Goal: Information Seeking & Learning: Check status

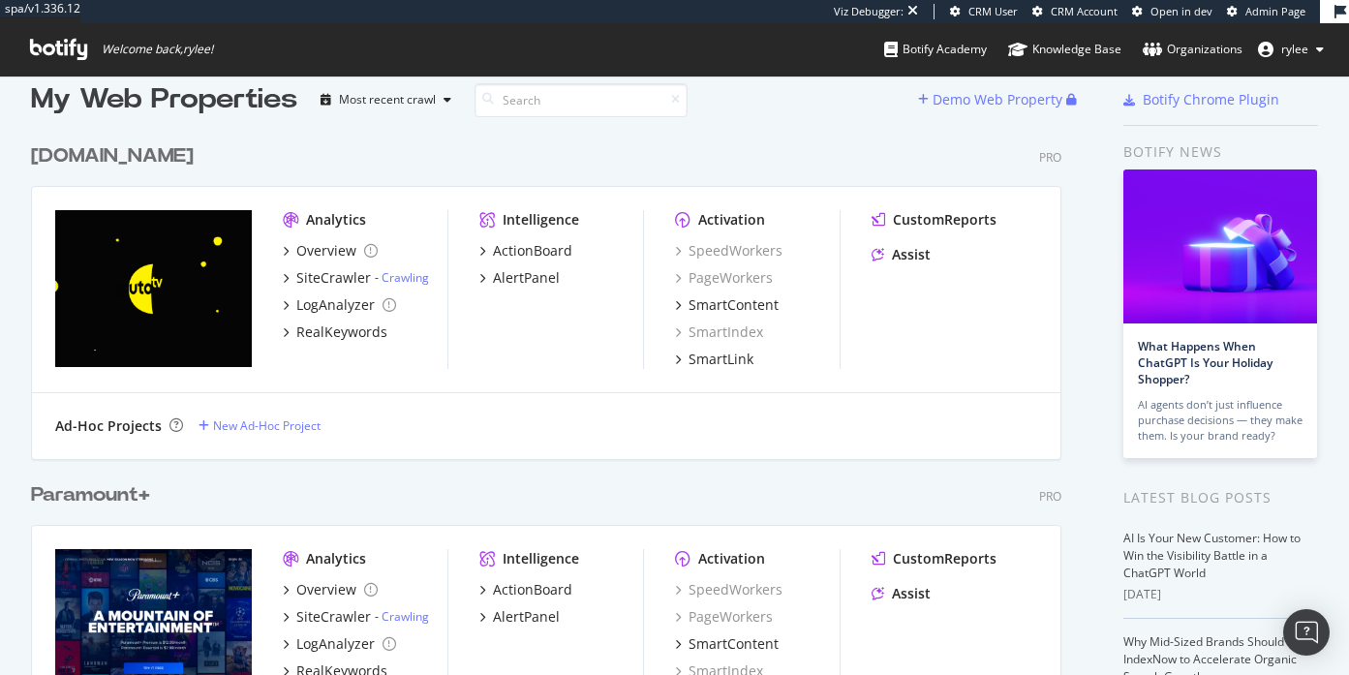
scroll to position [24, 0]
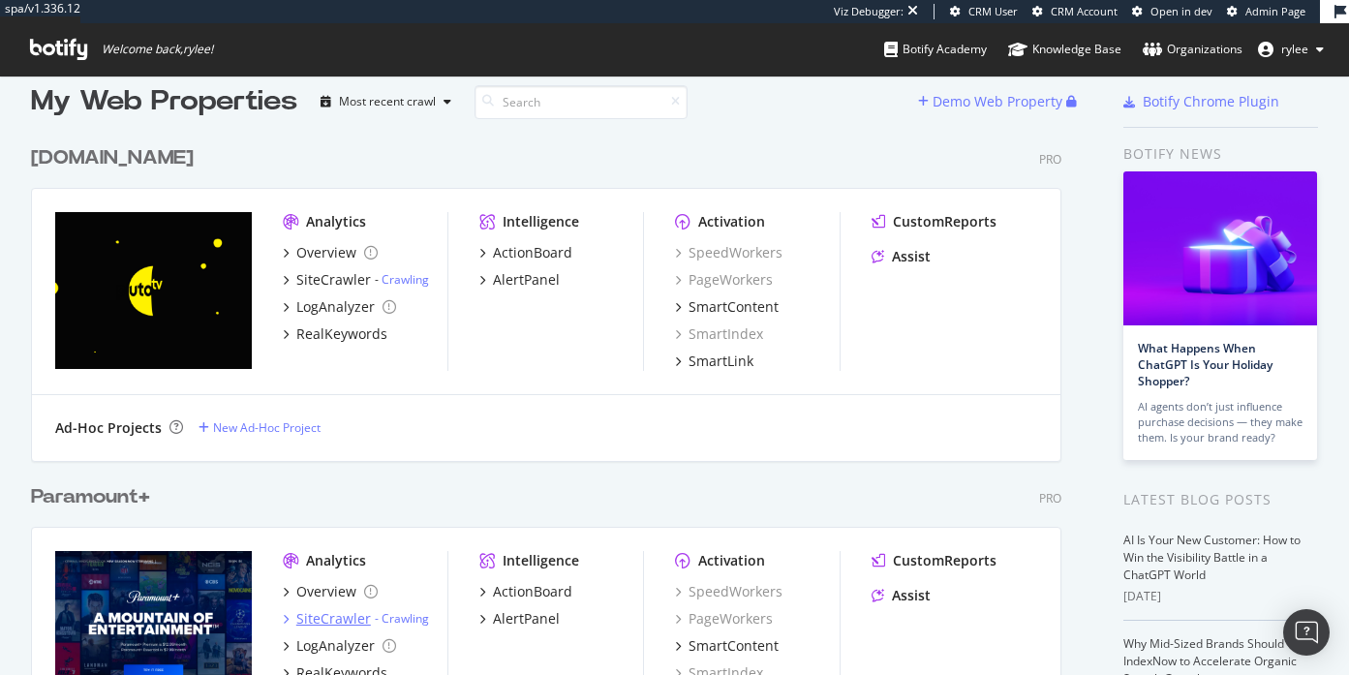
click at [339, 609] on div "SiteCrawler" at bounding box center [333, 618] width 75 height 19
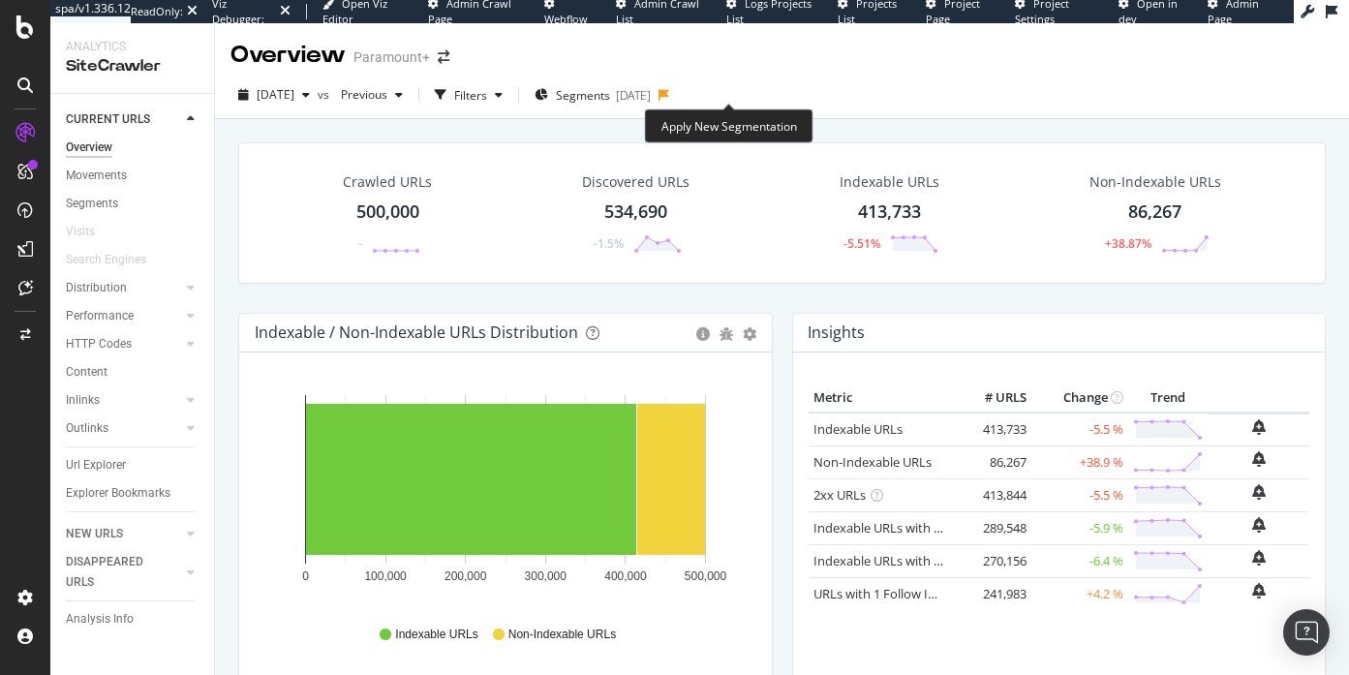
click at [669, 99] on icon at bounding box center [664, 95] width 11 height 12
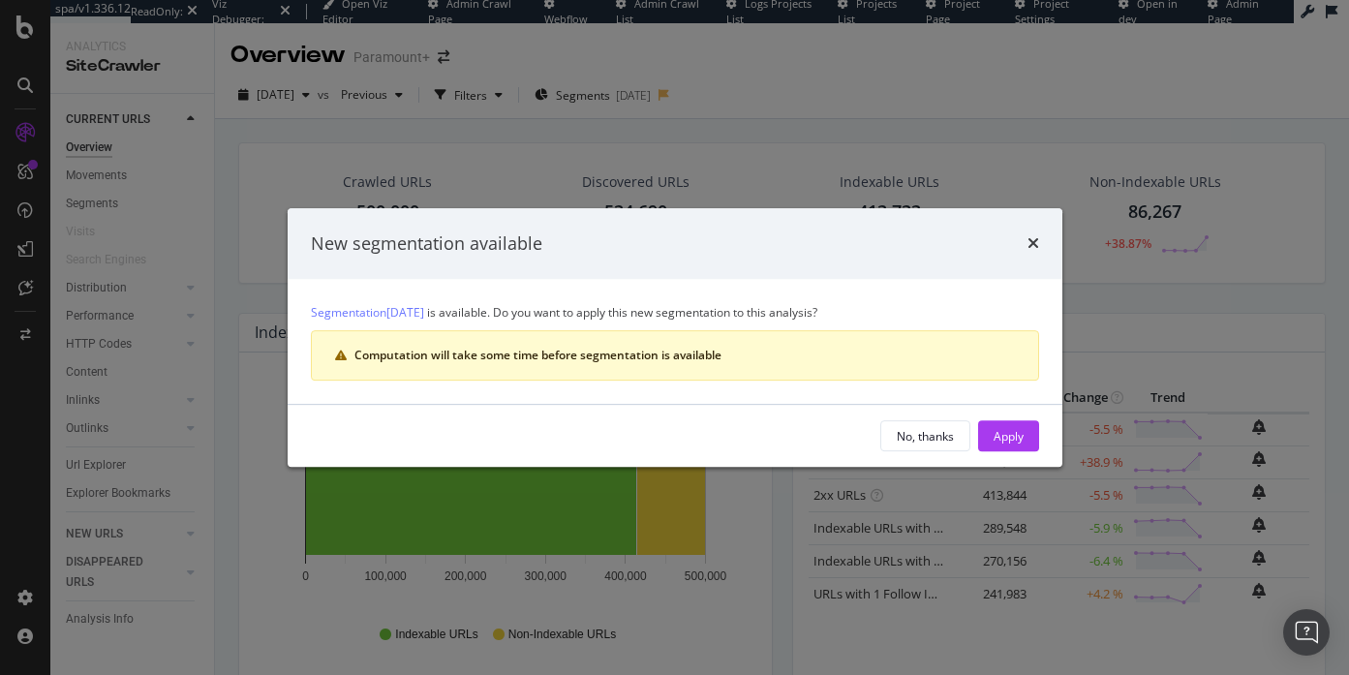
click at [1047, 229] on div "New segmentation available" at bounding box center [675, 244] width 775 height 72
click at [1028, 239] on icon "times" at bounding box center [1034, 242] width 12 height 15
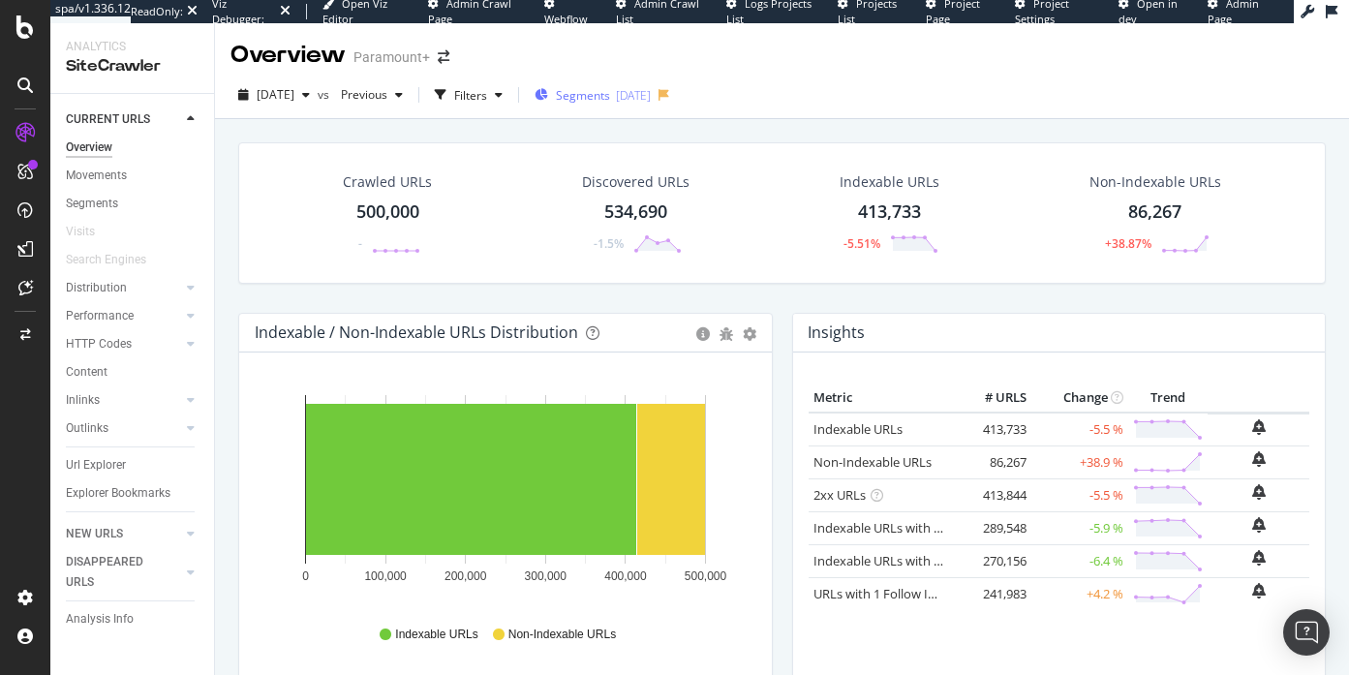
click at [651, 88] on div "[DATE]" at bounding box center [633, 95] width 35 height 16
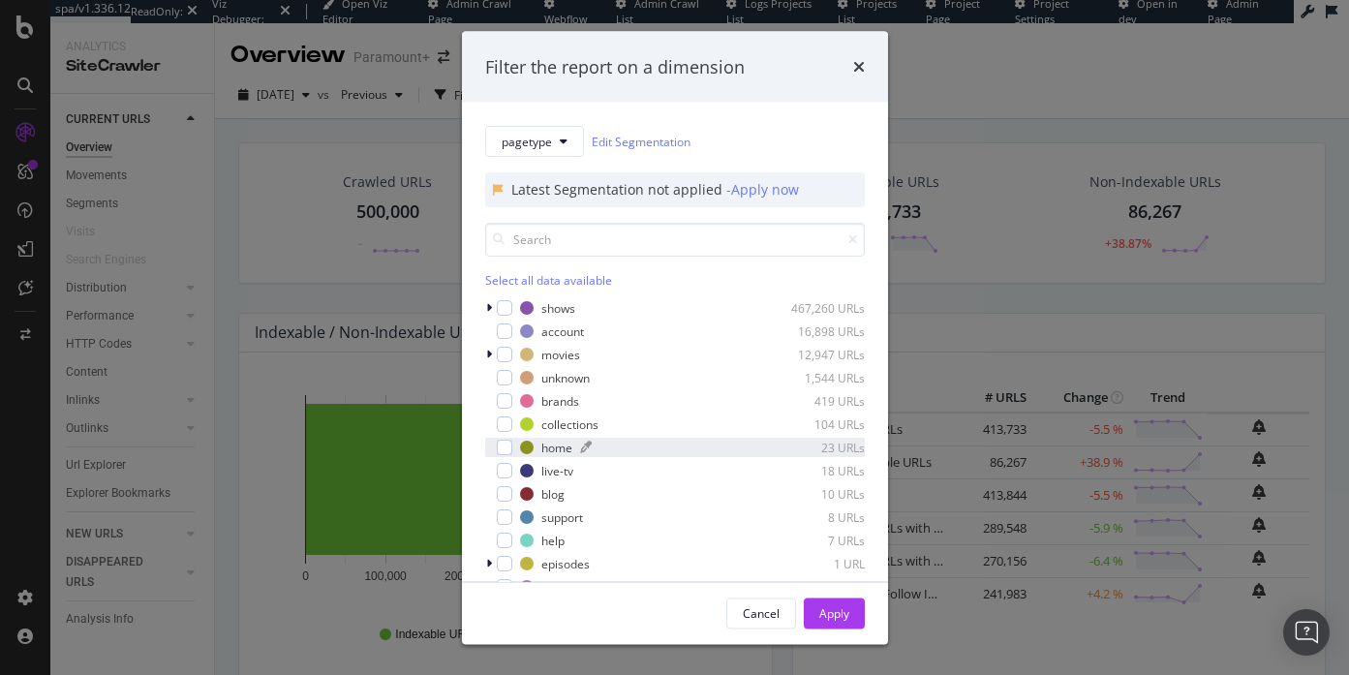
scroll to position [12, 0]
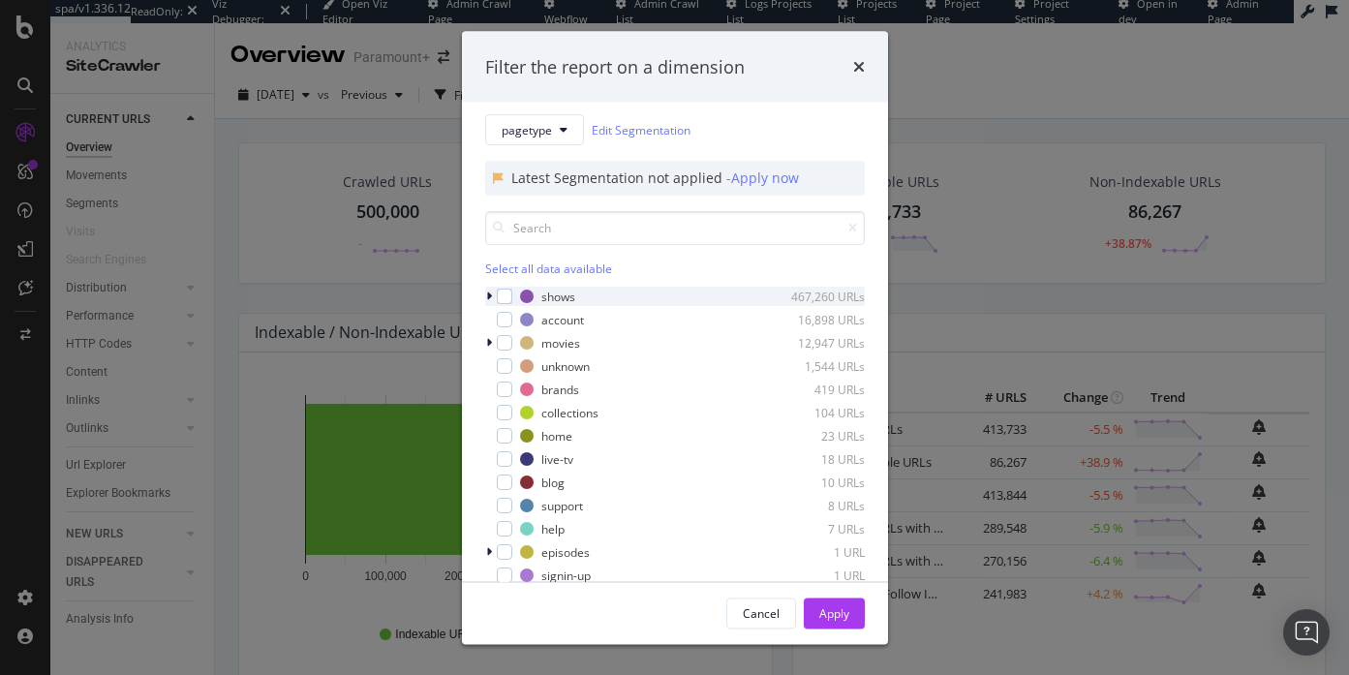
click at [490, 301] on icon "modal" at bounding box center [489, 297] width 6 height 12
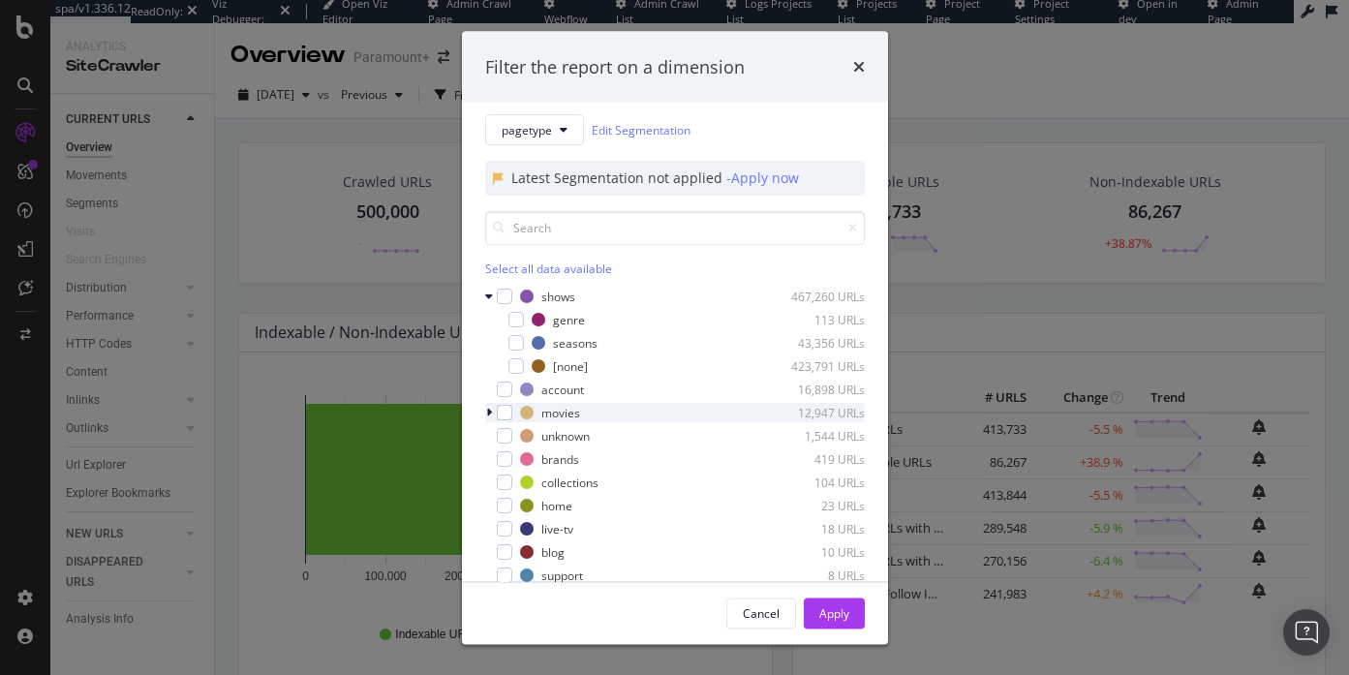
click at [489, 409] on icon "modal" at bounding box center [489, 413] width 6 height 12
click at [296, 88] on div "Filter the report on a dimension pagetype Edit Segmentation Latest Segmentation…" at bounding box center [674, 337] width 1349 height 675
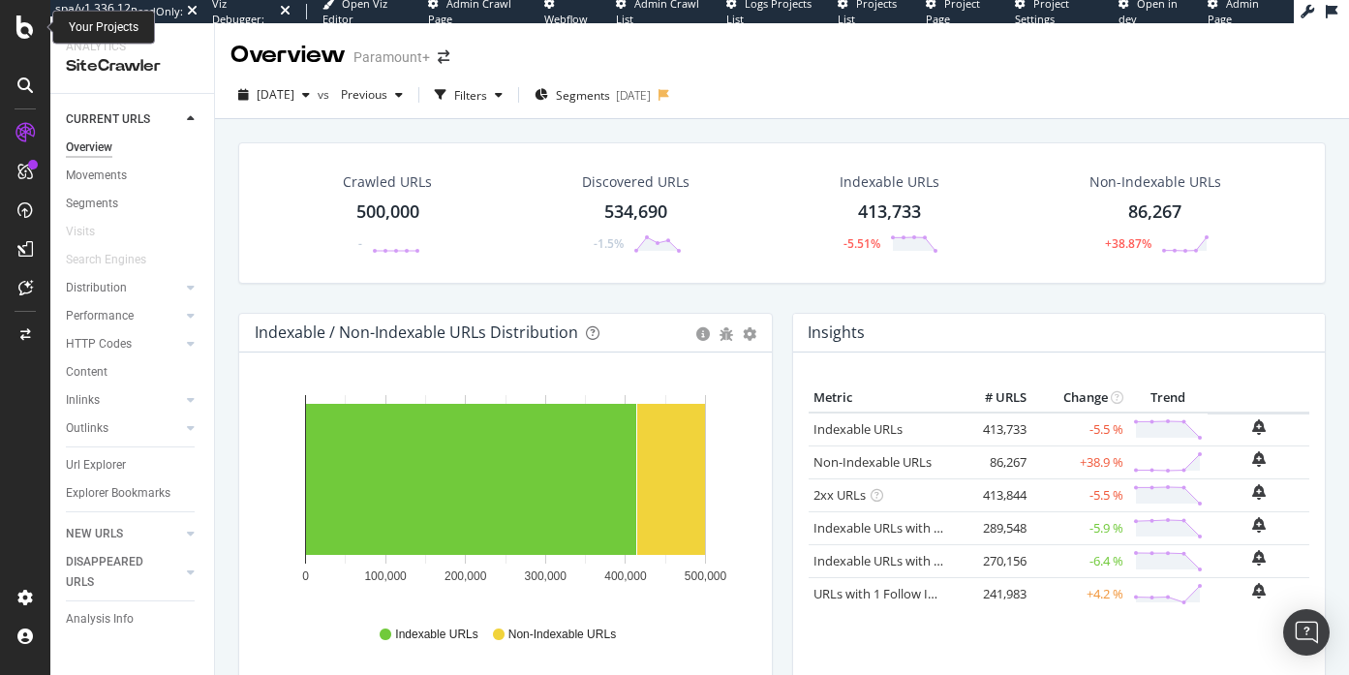
click at [31, 27] on icon at bounding box center [24, 26] width 17 height 23
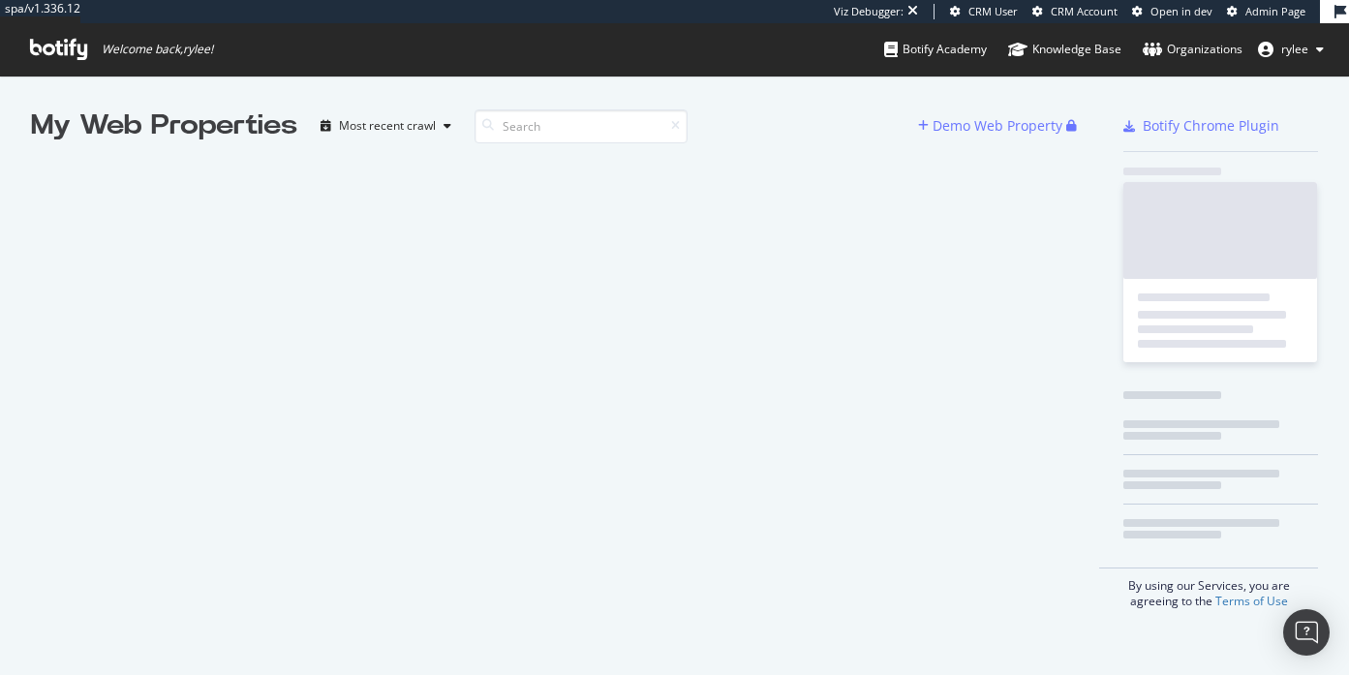
scroll to position [675, 1349]
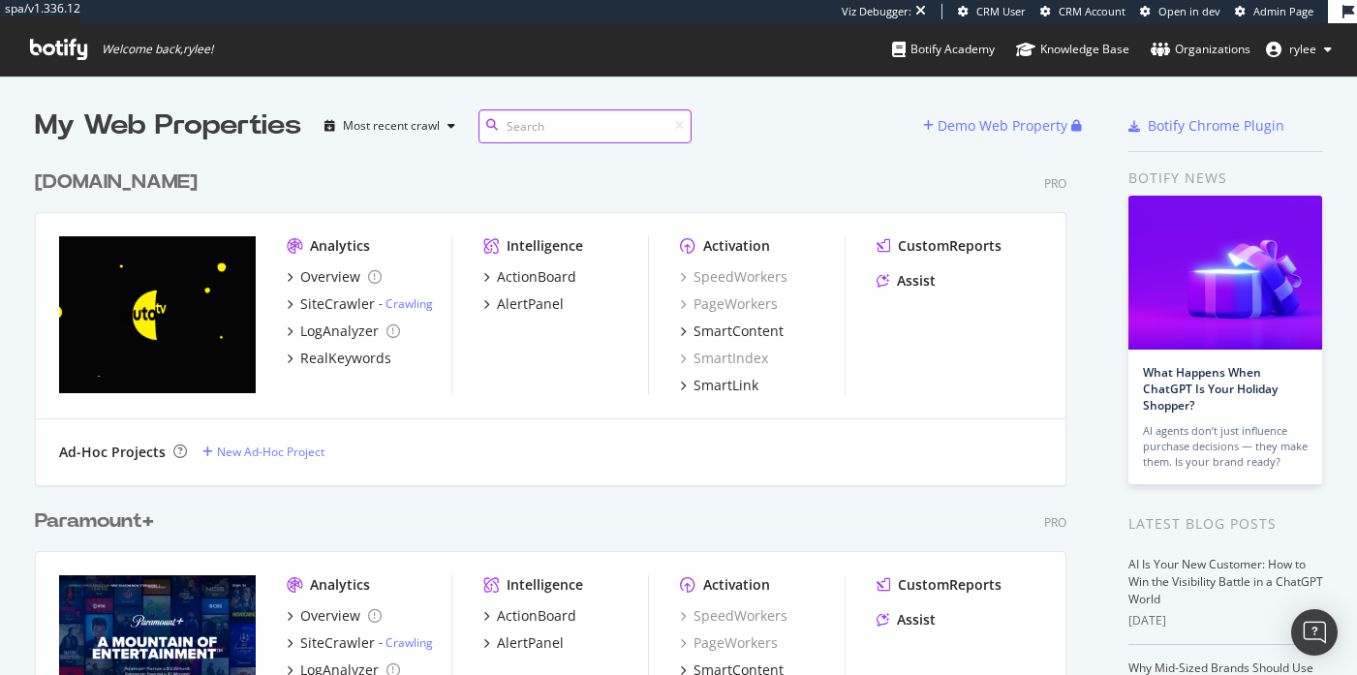
scroll to position [678, 1047]
click at [109, 514] on div "Paramount+" at bounding box center [94, 522] width 119 height 28
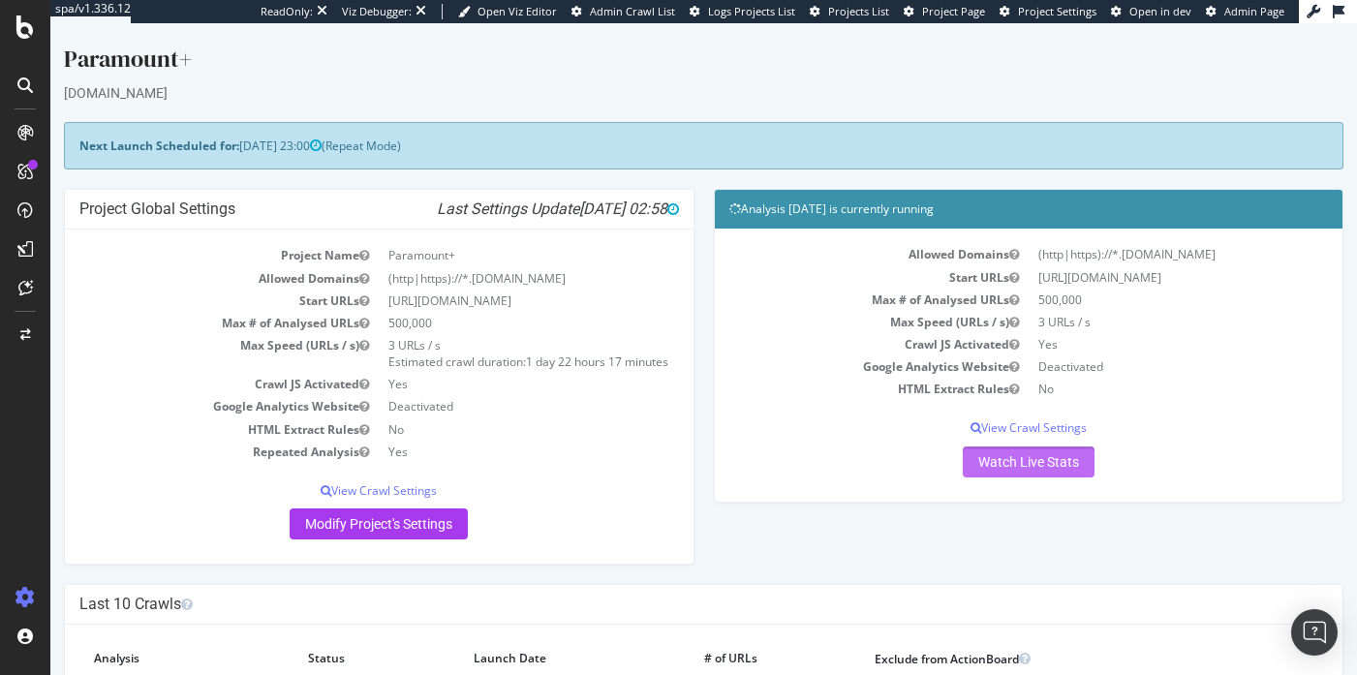
click at [1067, 471] on link "Watch Live Stats" at bounding box center [1029, 462] width 132 height 31
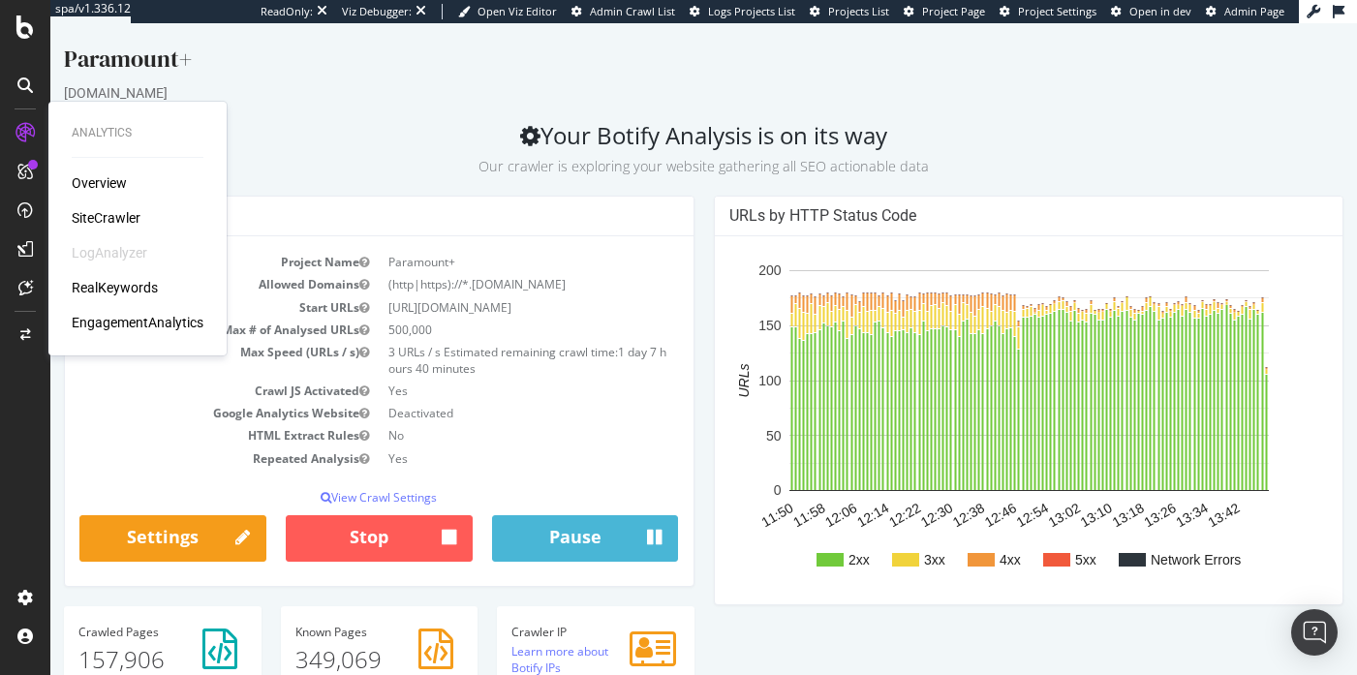
click at [108, 211] on div "SiteCrawler" at bounding box center [106, 217] width 69 height 19
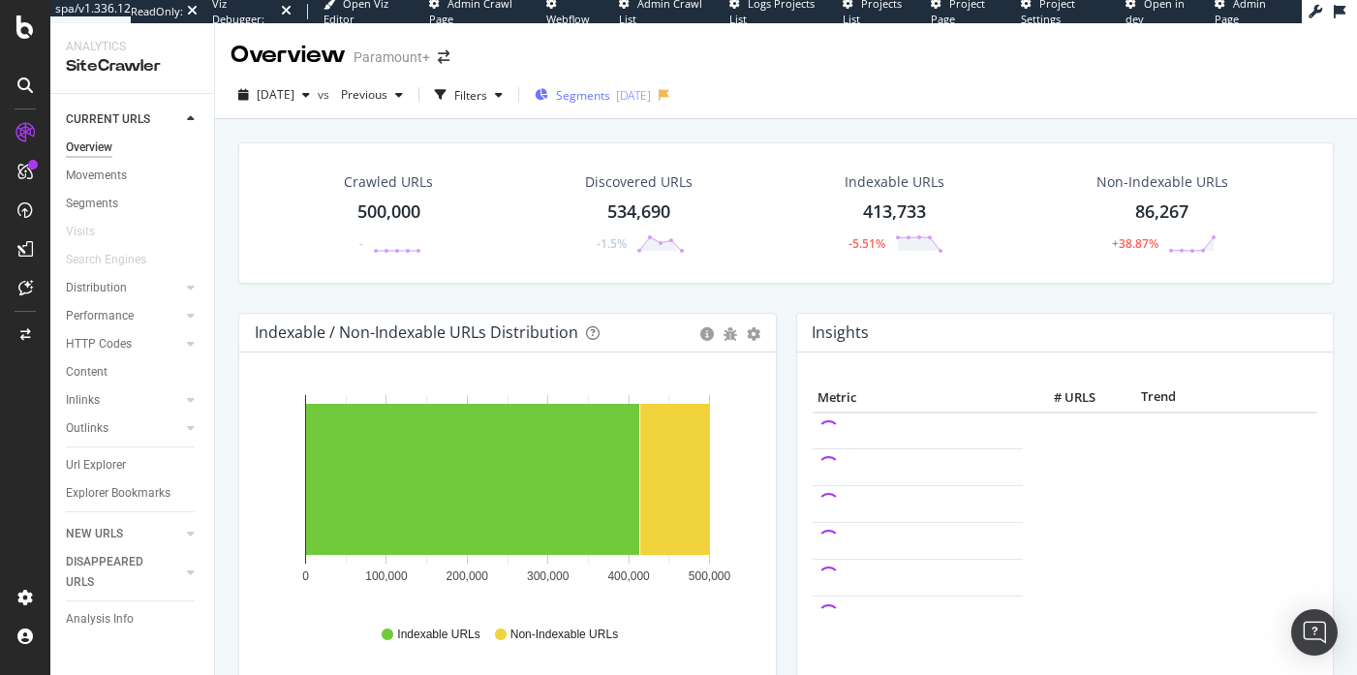
click at [651, 97] on div "[DATE]" at bounding box center [633, 95] width 35 height 16
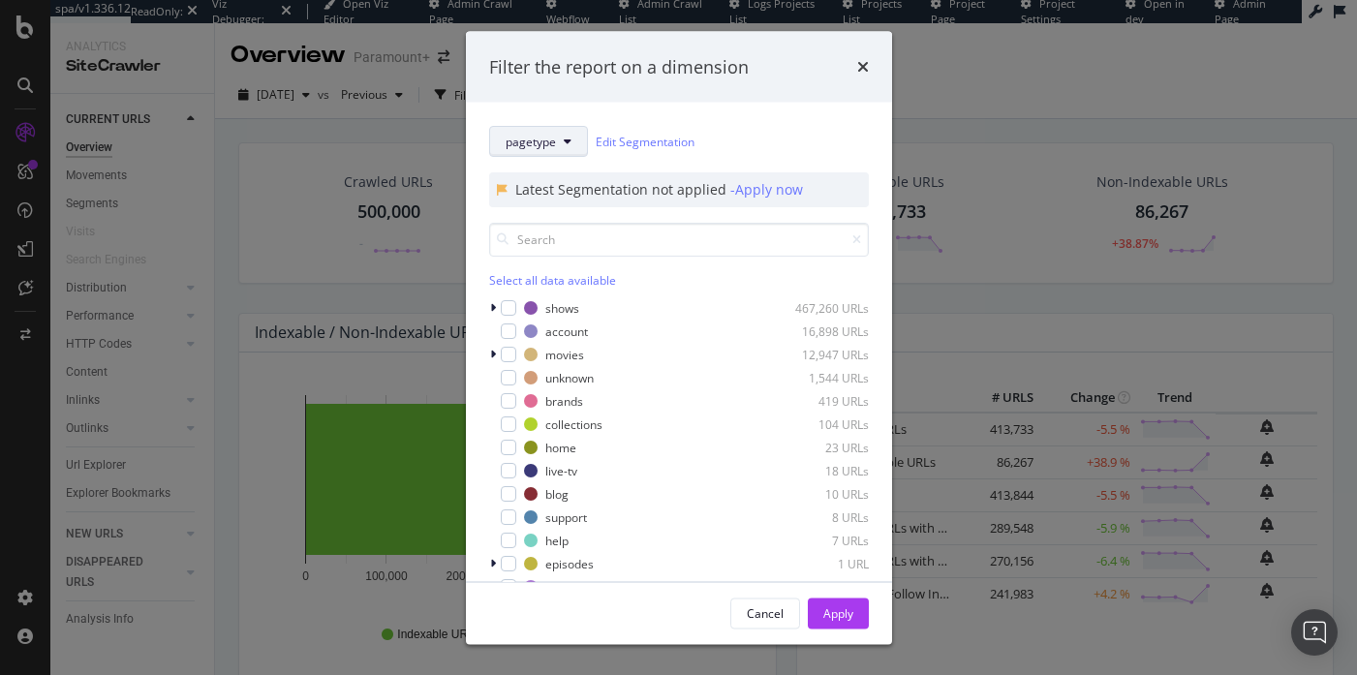
click at [573, 150] on button "pagetype" at bounding box center [538, 141] width 99 height 31
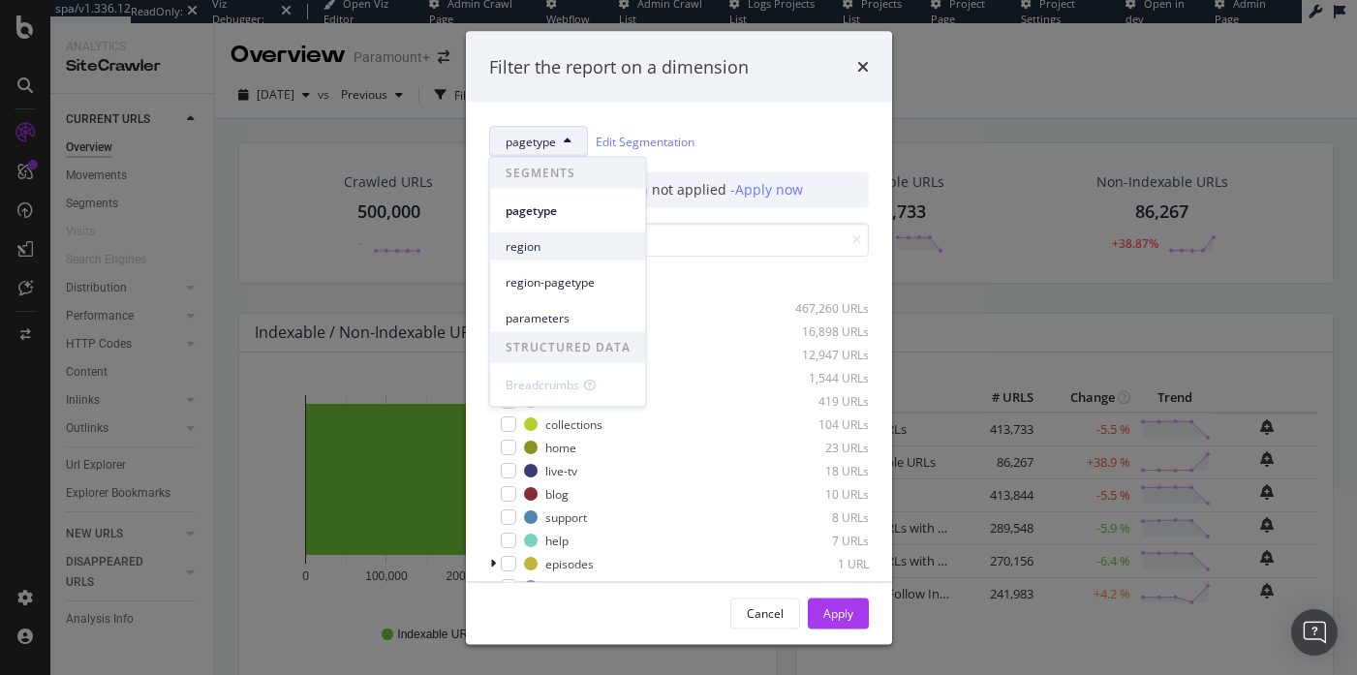
click at [576, 252] on span "region" at bounding box center [568, 245] width 125 height 17
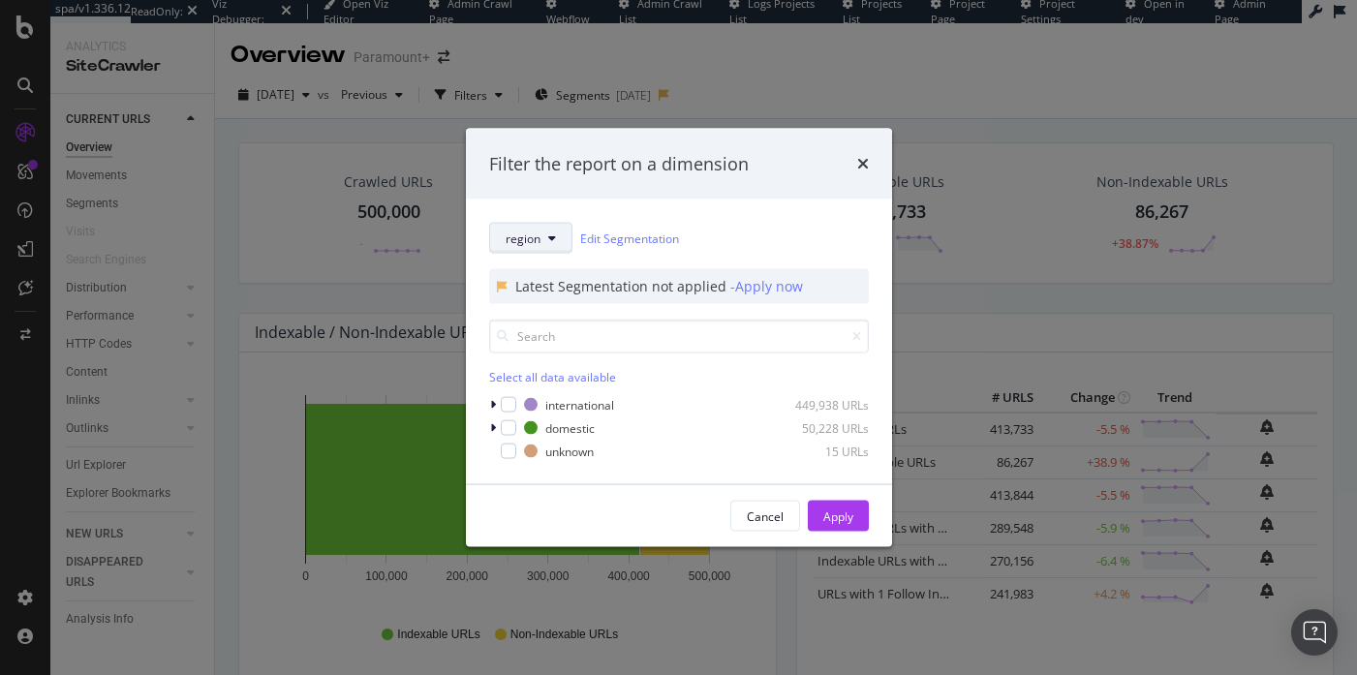
click at [530, 234] on span "region" at bounding box center [523, 238] width 35 height 16
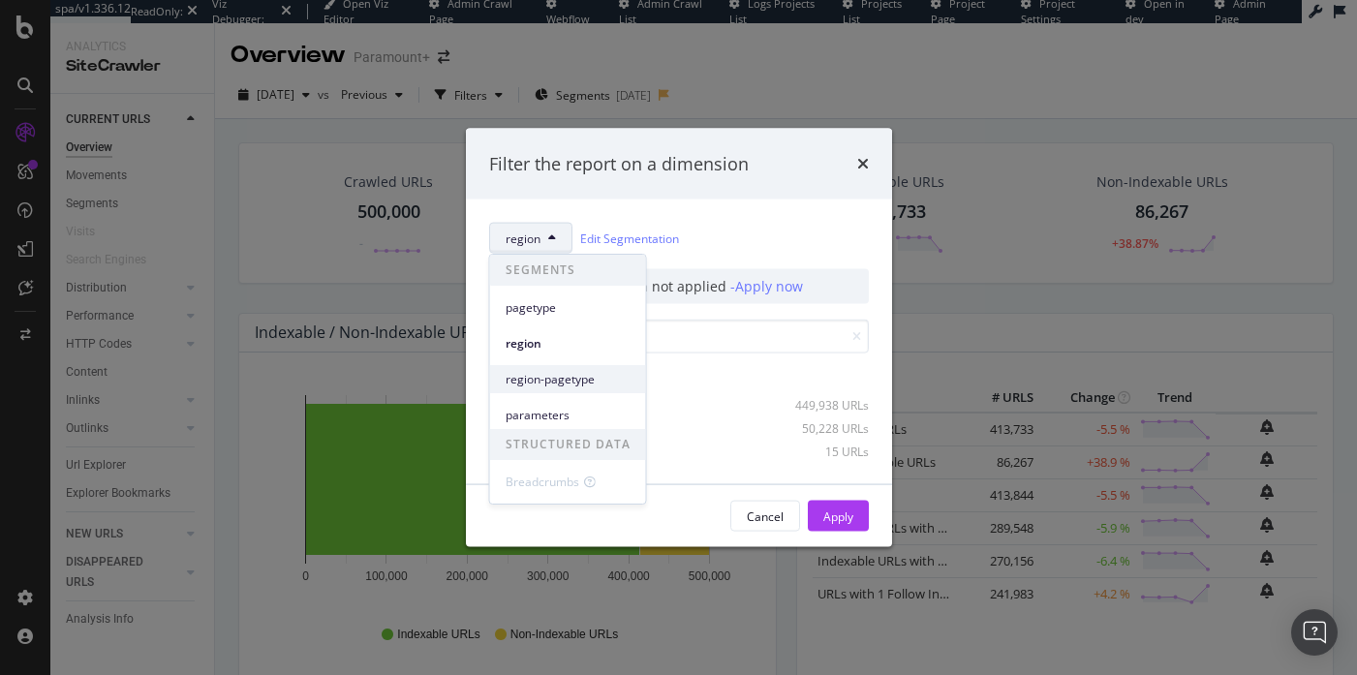
click at [572, 375] on span "region-pagetype" at bounding box center [568, 379] width 125 height 17
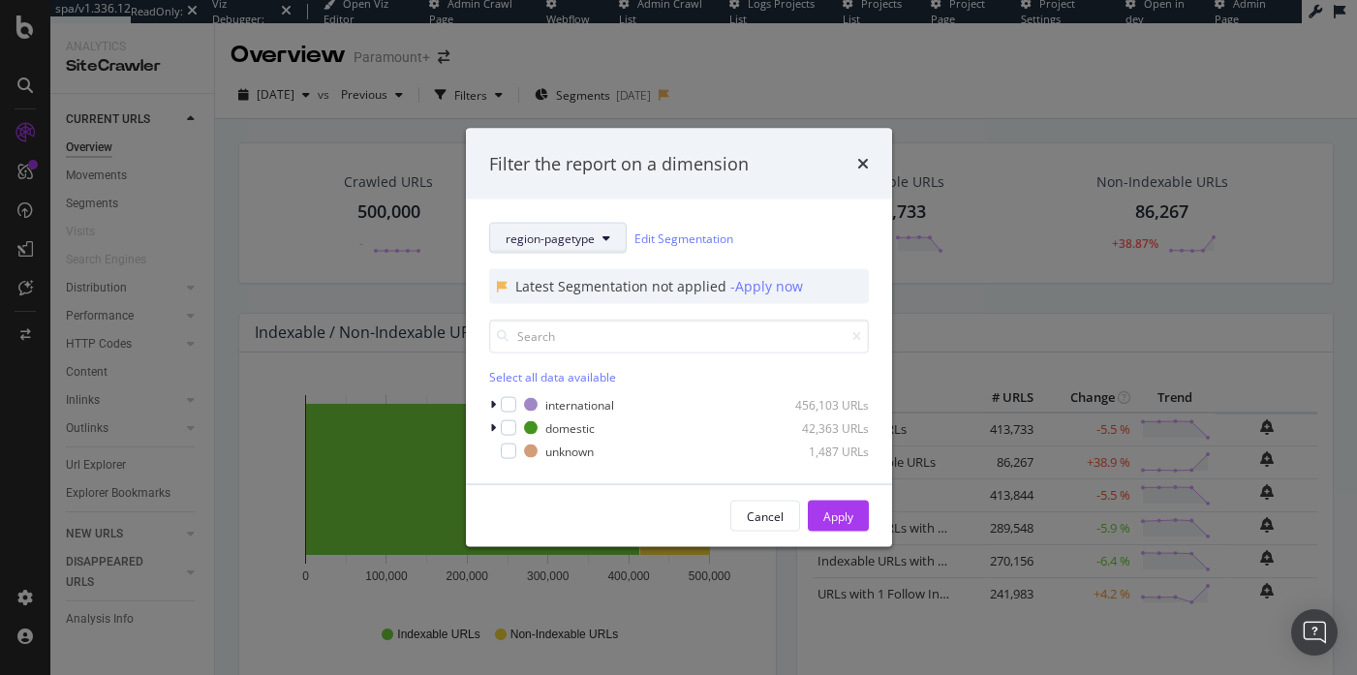
click at [569, 230] on span "region-pagetype" at bounding box center [550, 238] width 89 height 16
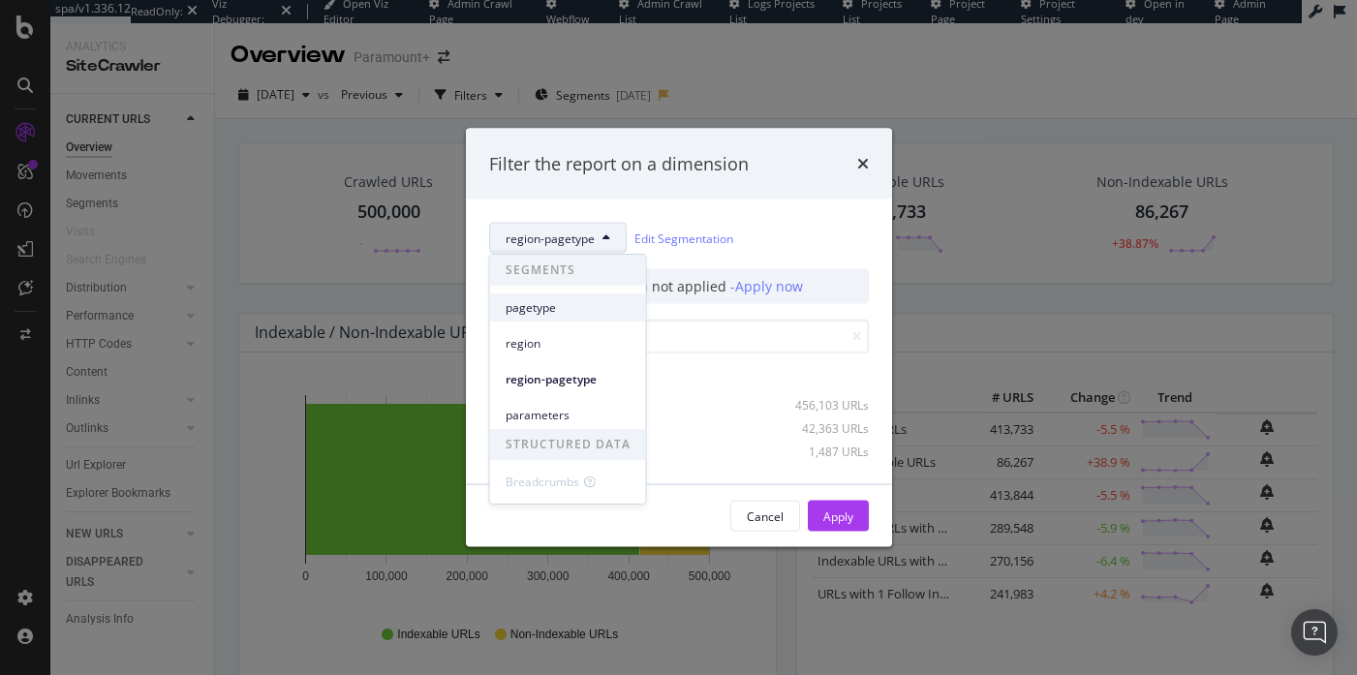
click at [573, 303] on span "pagetype" at bounding box center [568, 307] width 125 height 17
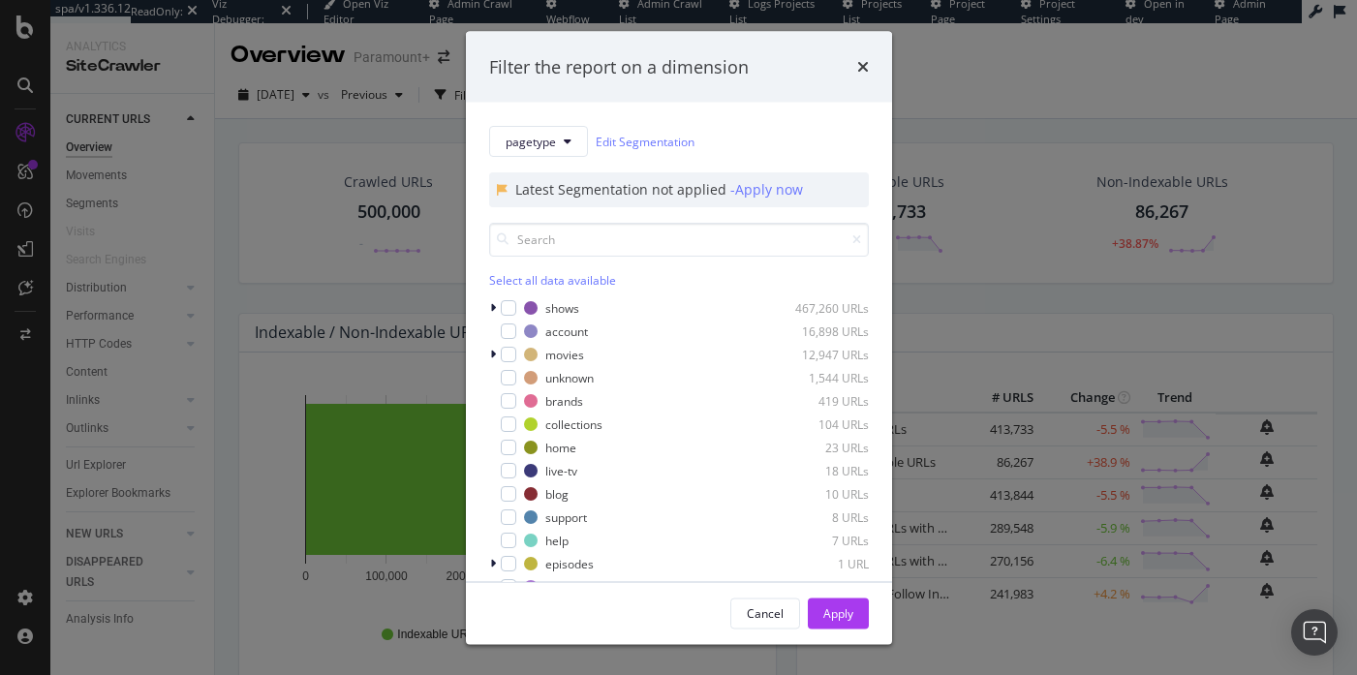
click at [487, 310] on div "pagetype Edit Segmentation Latest Segmentation not applied - Apply now Select a…" at bounding box center [679, 342] width 426 height 479
click at [487, 309] on div "pagetype Edit Segmentation Latest Segmentation not applied - Apply now Select a…" at bounding box center [679, 342] width 426 height 479
click at [490, 309] on icon "modal" at bounding box center [493, 308] width 6 height 12
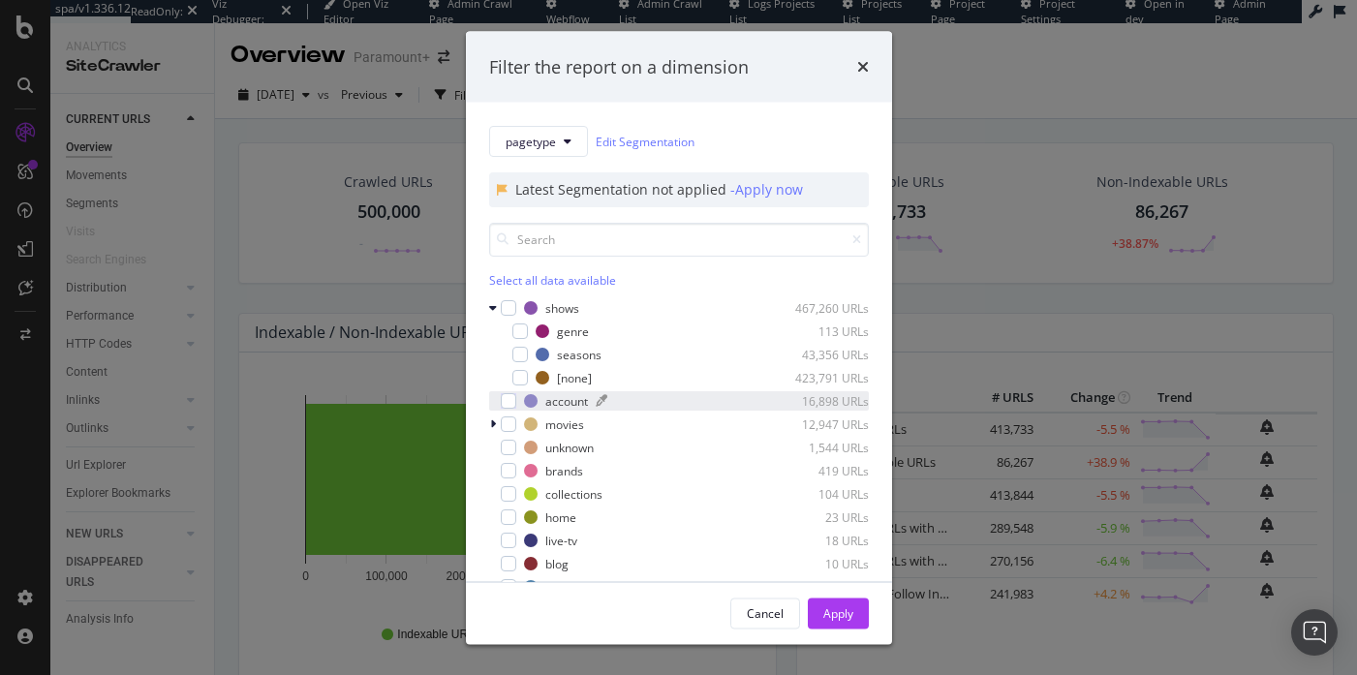
scroll to position [15, 0]
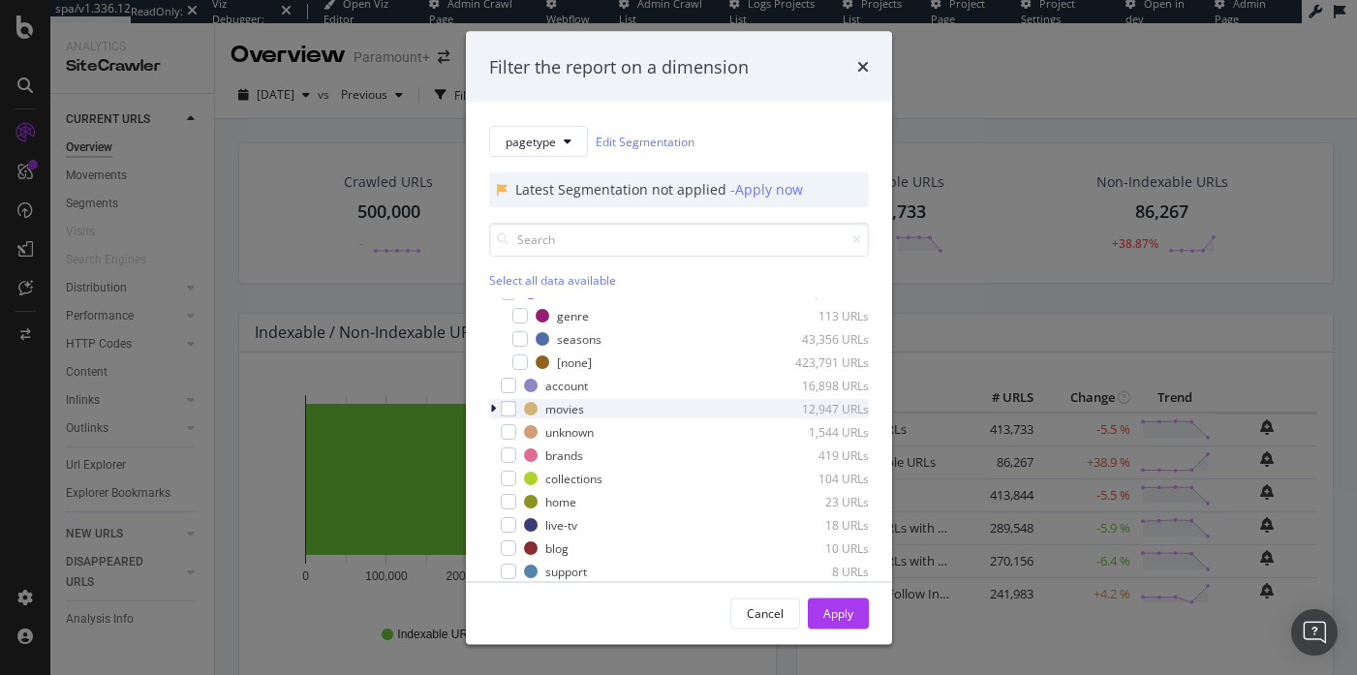
click at [489, 401] on div "modal" at bounding box center [495, 408] width 12 height 19
click at [997, 313] on div "Filter the report on a dimension pagetype Edit Segmentation Latest Segmentation…" at bounding box center [678, 337] width 1357 height 675
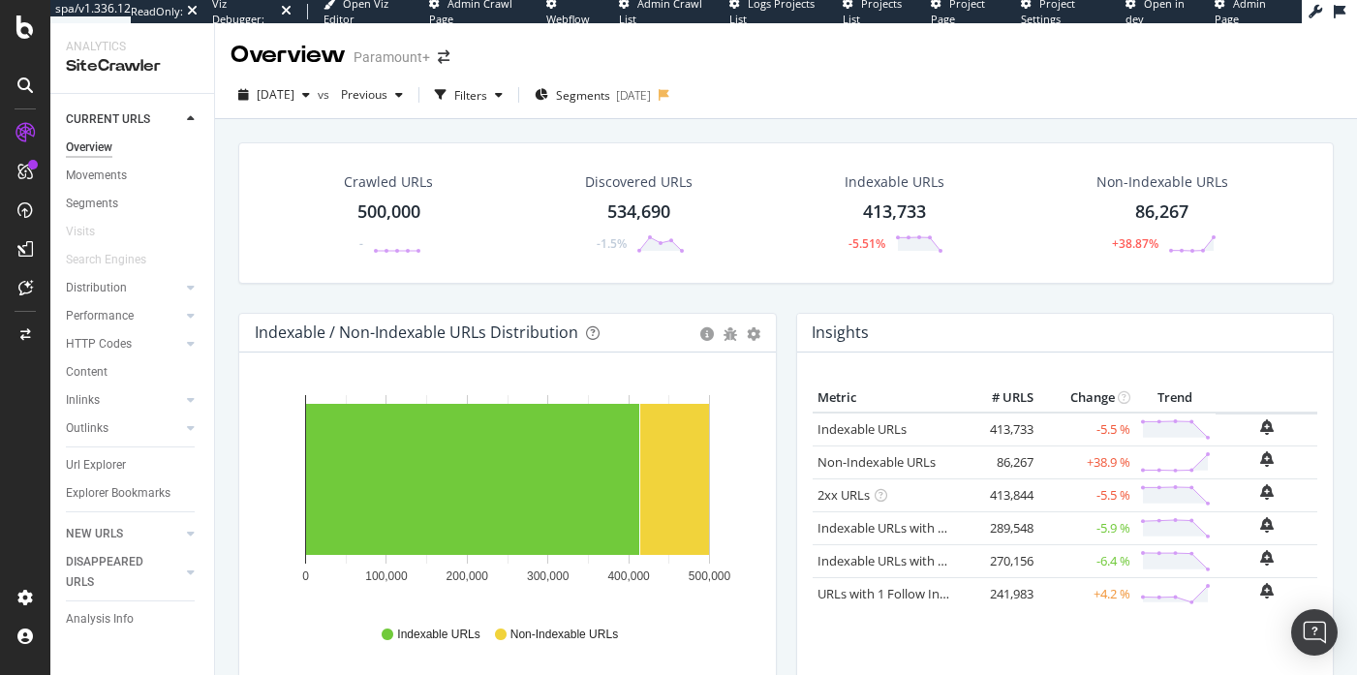
click at [997, 314] on div "Insights × Close Chart overview-insight-panel - API Requests List Area Type Req…" at bounding box center [1065, 333] width 537 height 39
click at [614, 108] on div "Segments [DATE]" at bounding box center [593, 94] width 116 height 29
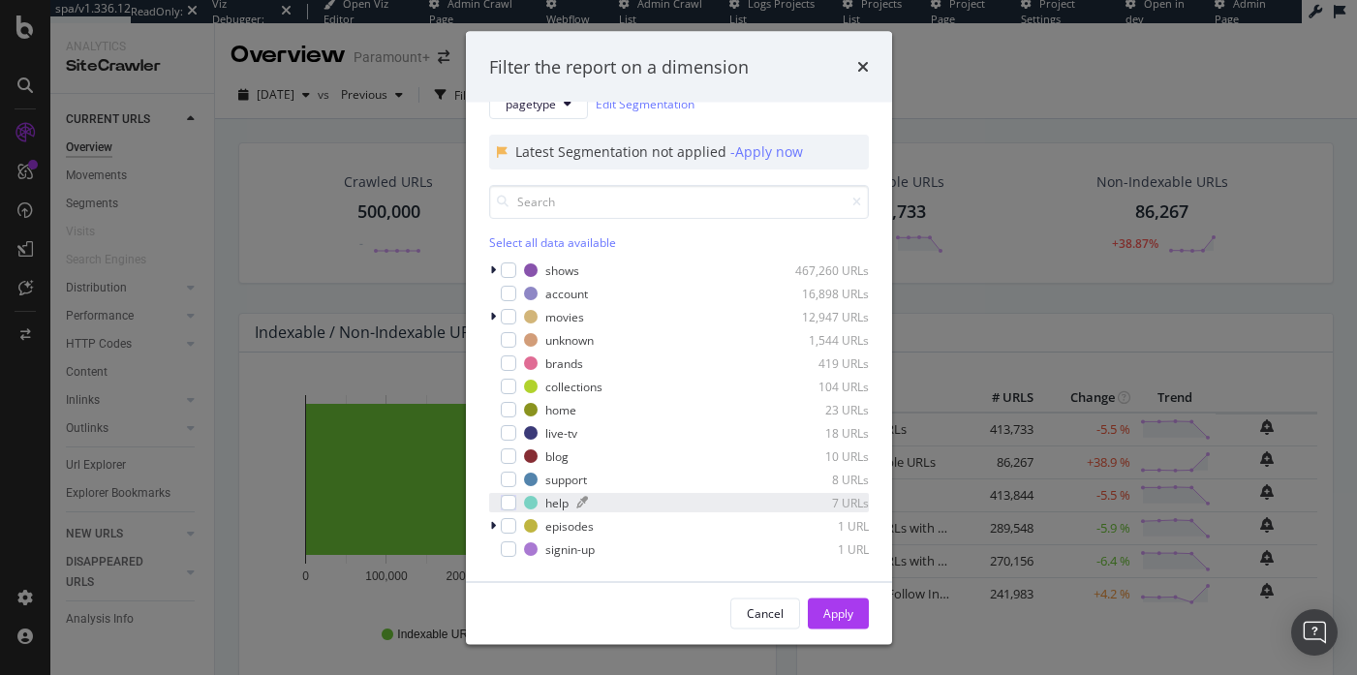
scroll to position [0, 0]
